Goal: Transaction & Acquisition: Obtain resource

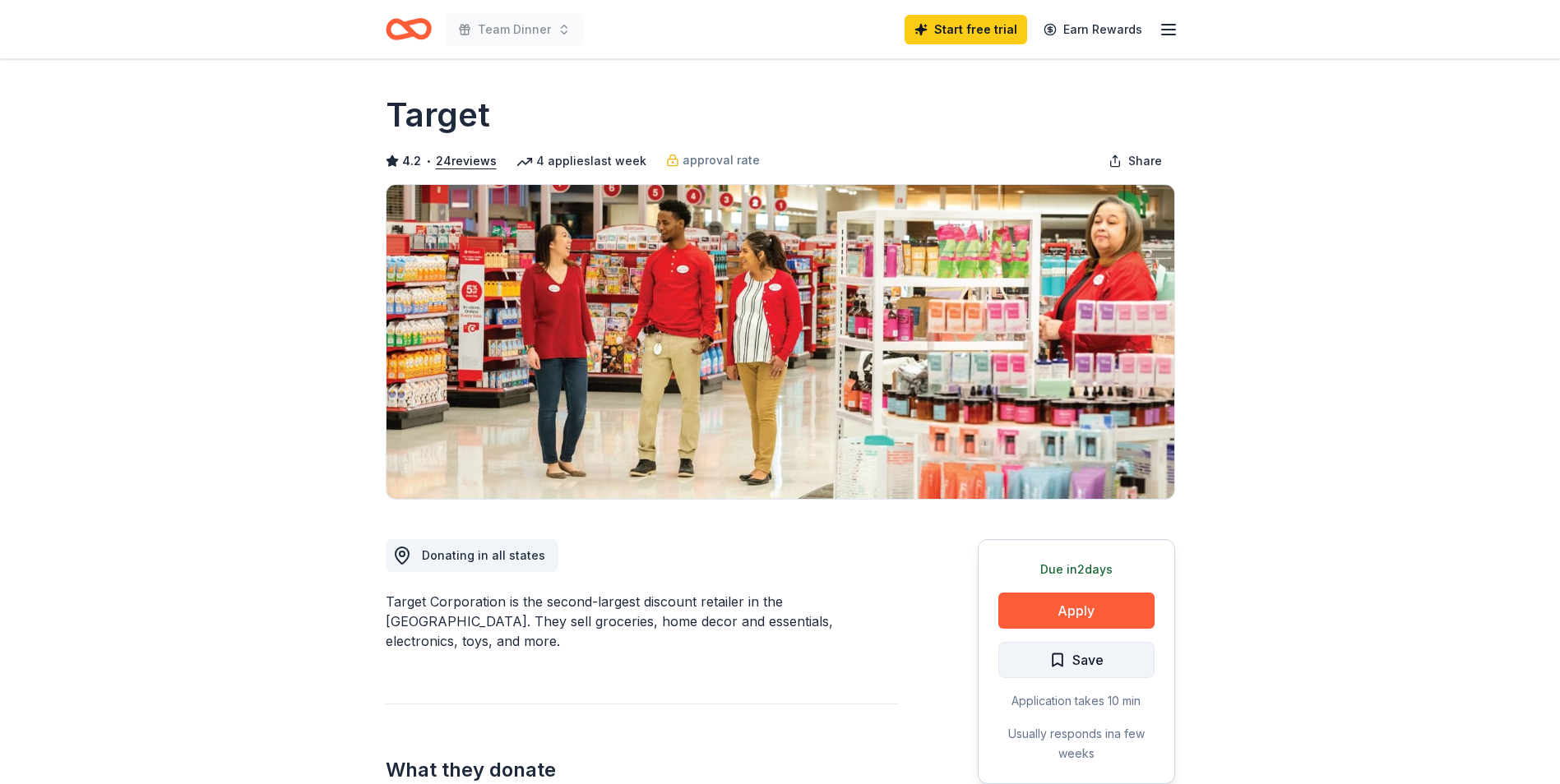
click at [1110, 664] on button "Save" at bounding box center [1077, 659] width 156 height 36
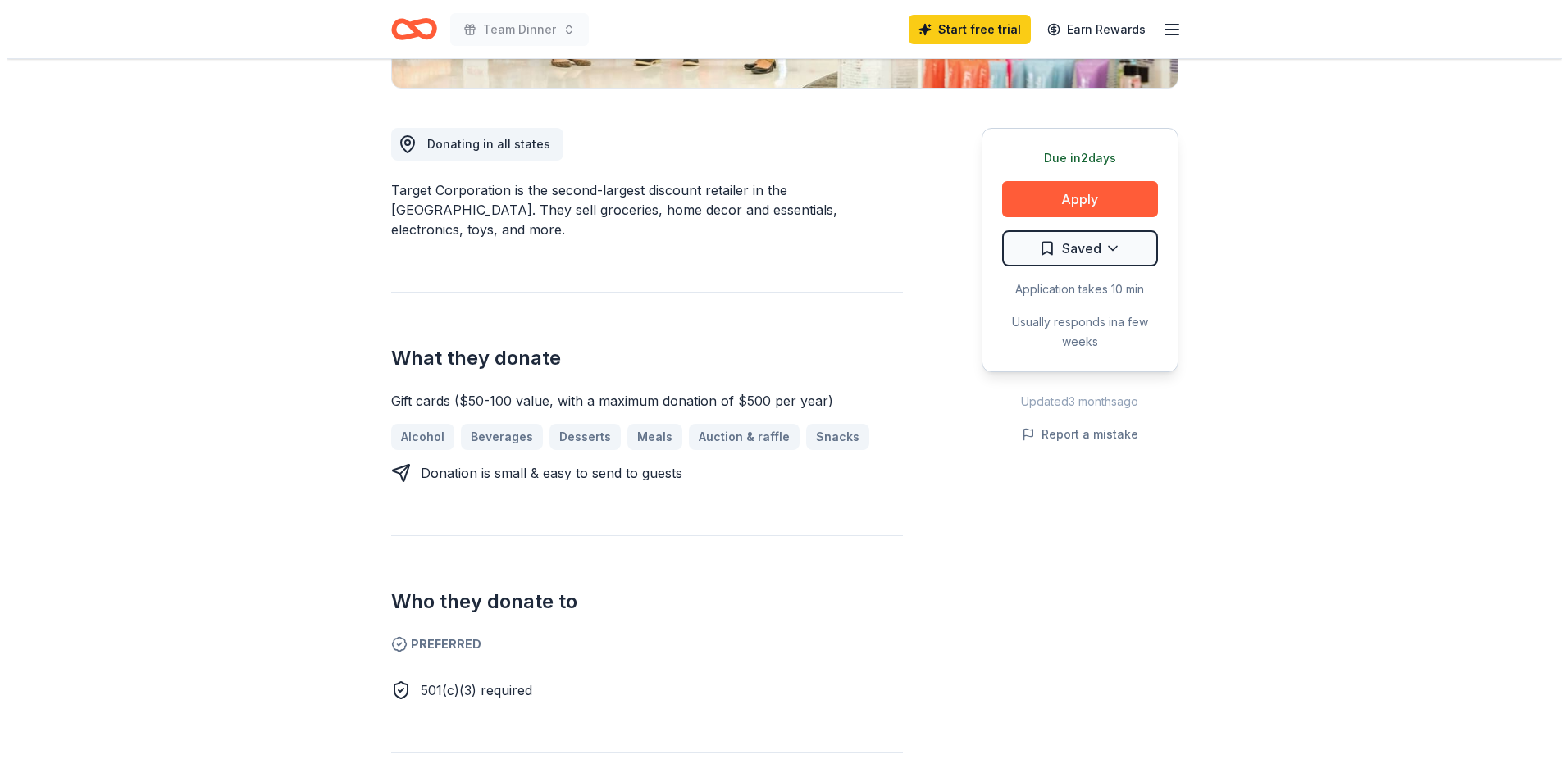
scroll to position [574, 0]
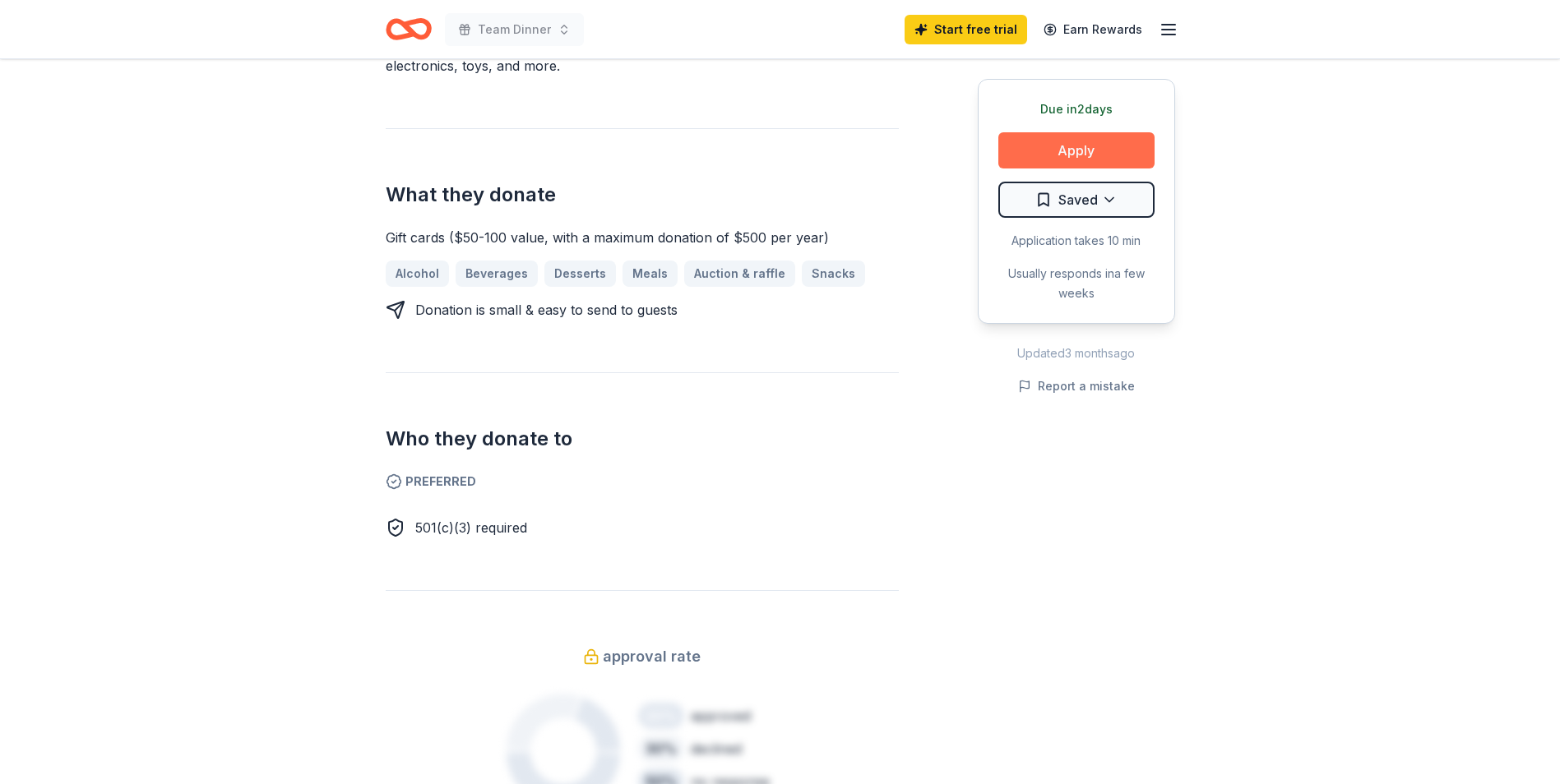
click at [1023, 164] on button "Apply" at bounding box center [1077, 150] width 156 height 36
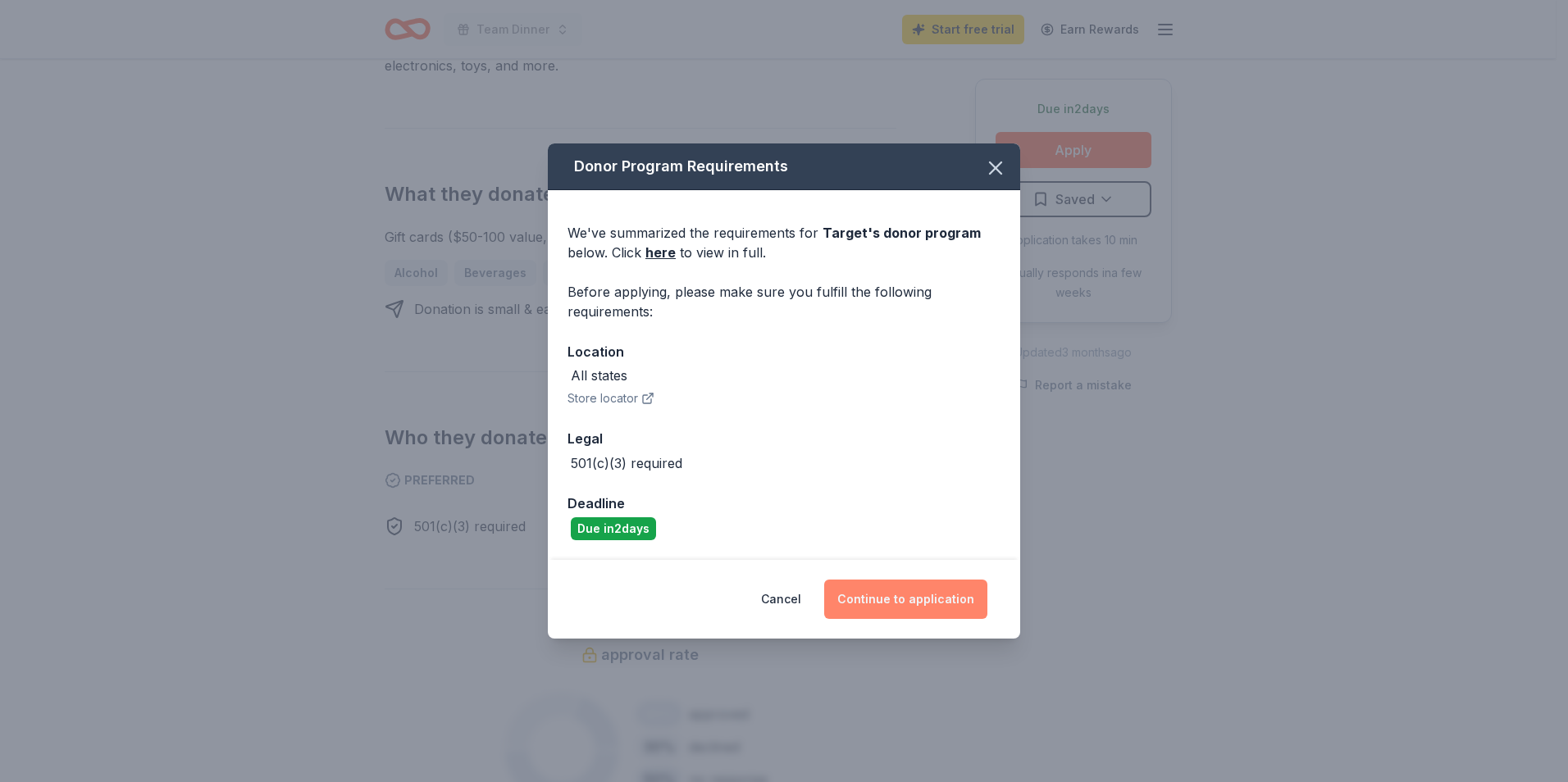
click at [948, 598] on button "Continue to application" at bounding box center [906, 599] width 164 height 39
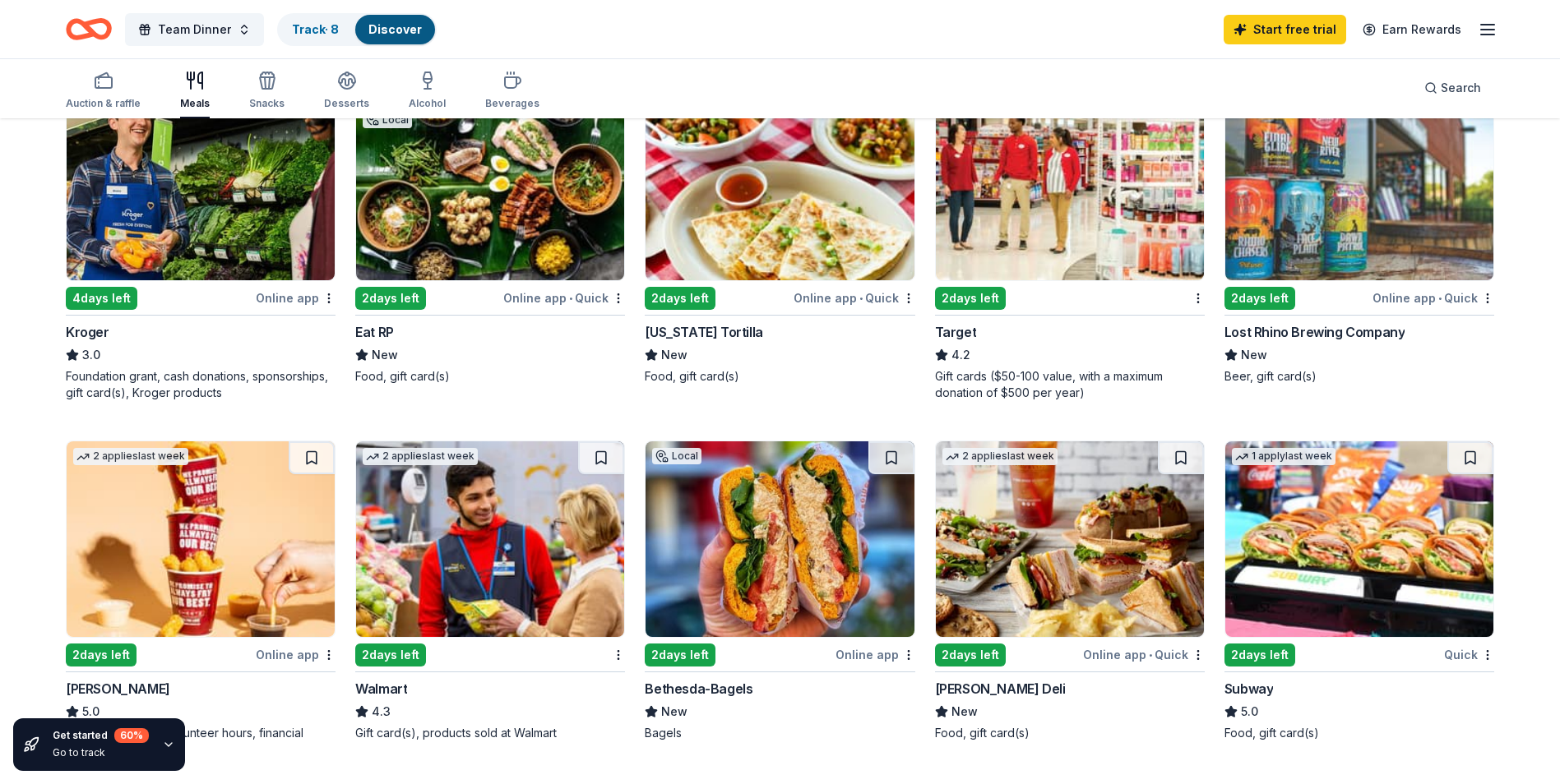
scroll to position [822, 0]
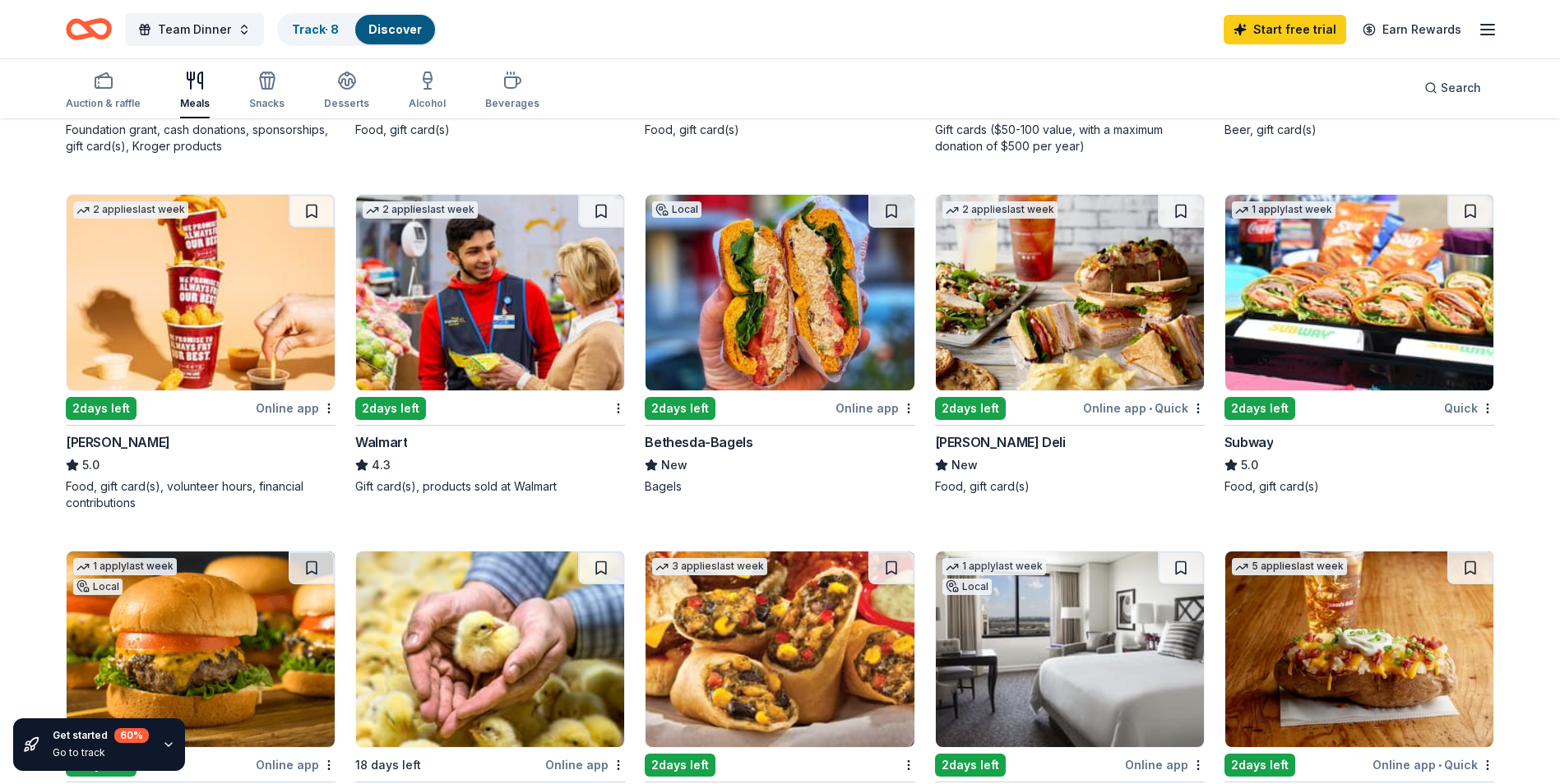
click at [1280, 412] on div "2 days left" at bounding box center [1260, 409] width 71 height 23
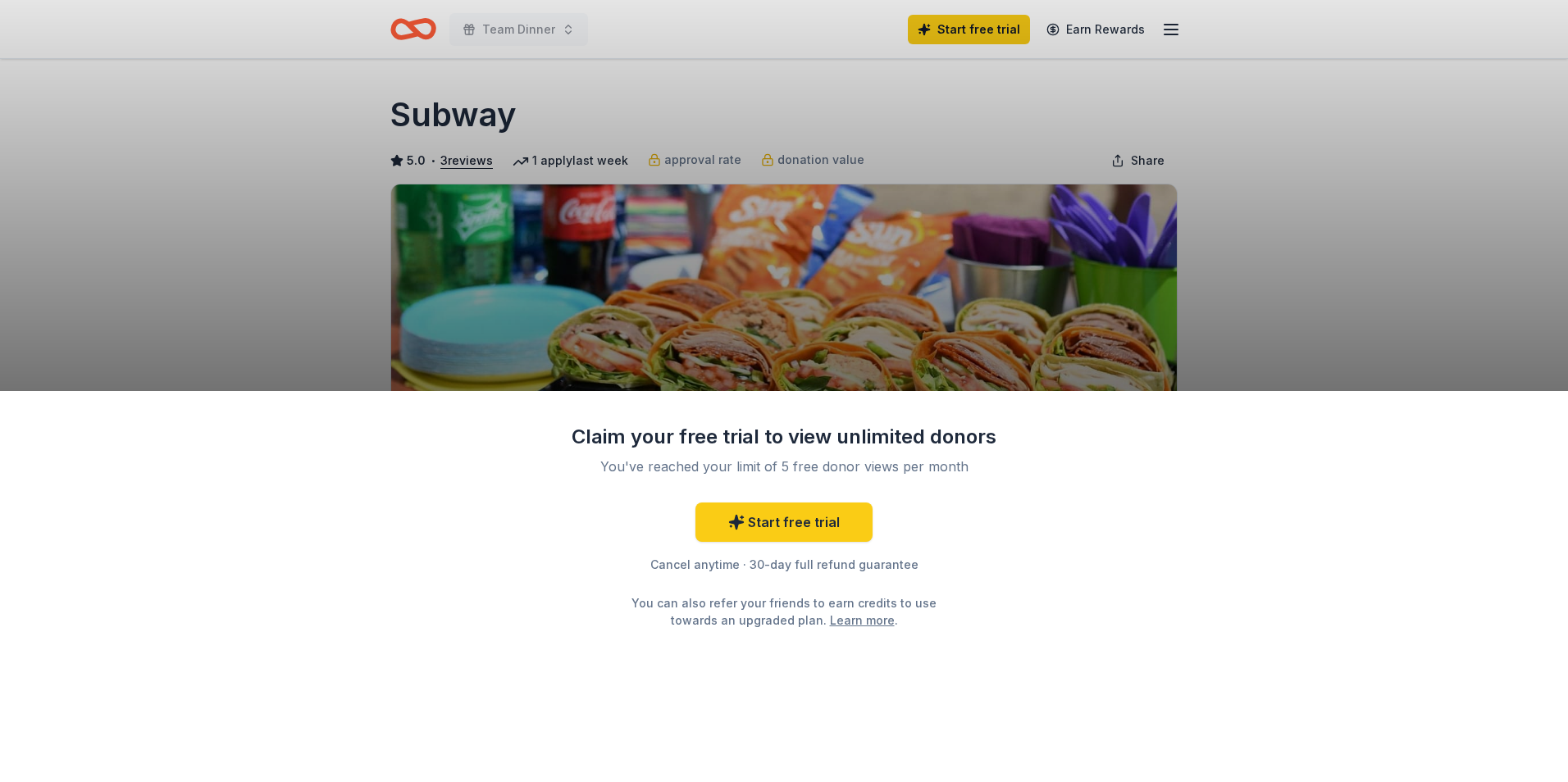
click at [1356, 206] on div "Claim your free trial to view unlimited donors You've reached your limit of 5 f…" at bounding box center [784, 391] width 1568 height 782
